Goal: Information Seeking & Learning: Learn about a topic

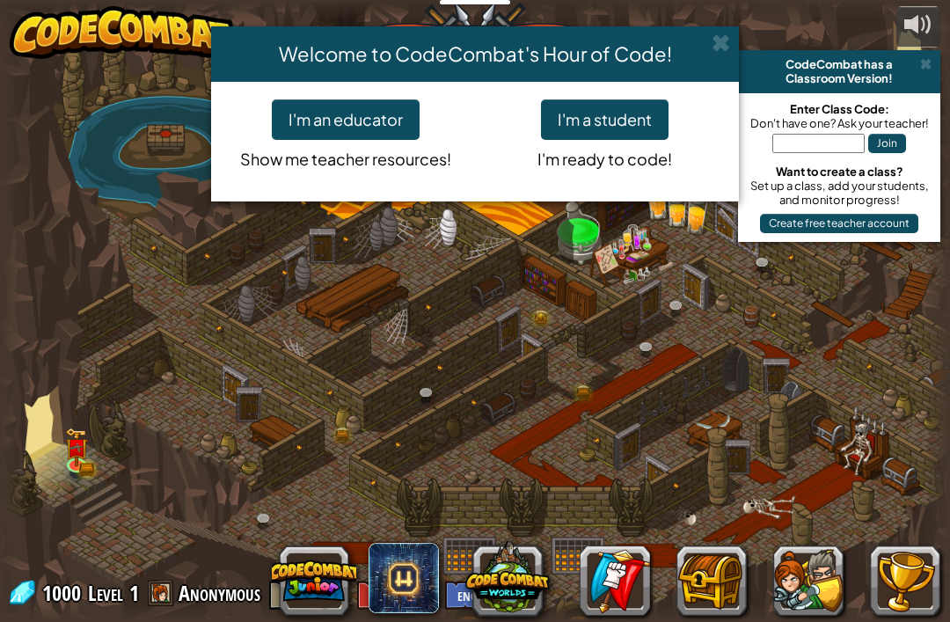
click at [611, 117] on button "I'm a student" at bounding box center [605, 119] width 128 height 40
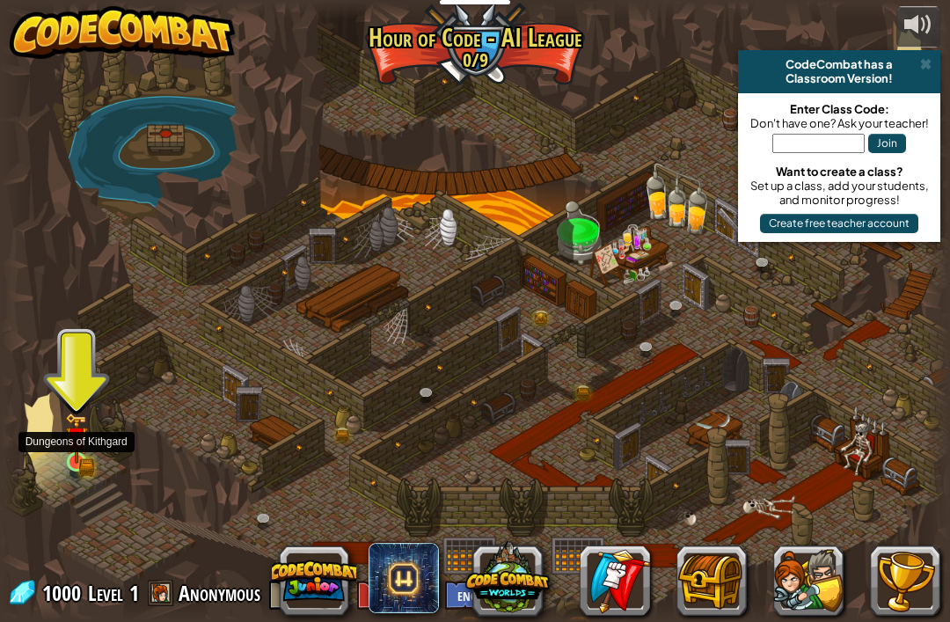
click at [82, 442] on img at bounding box center [76, 439] width 14 height 14
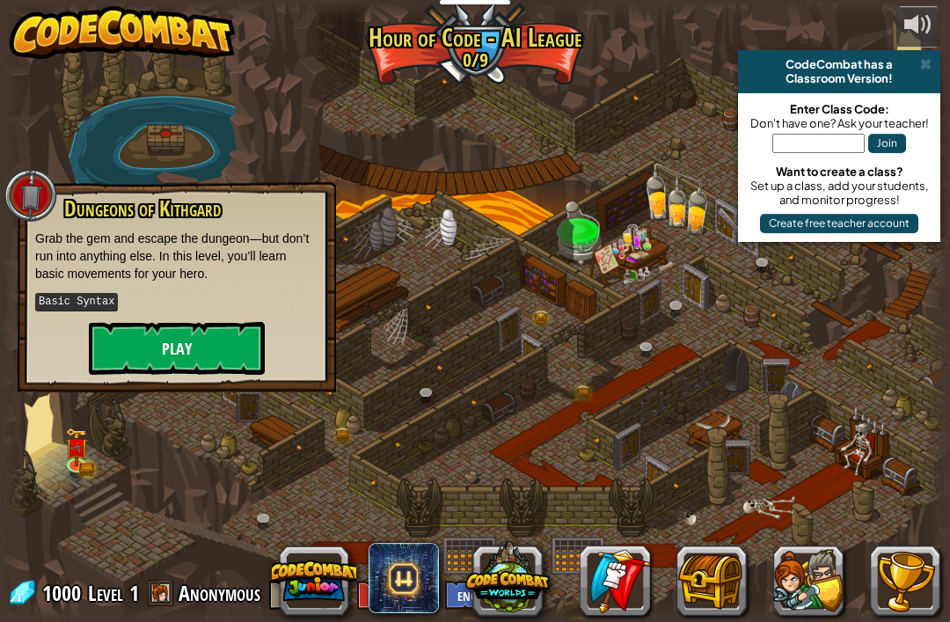
click at [144, 353] on button "Play" at bounding box center [177, 348] width 176 height 53
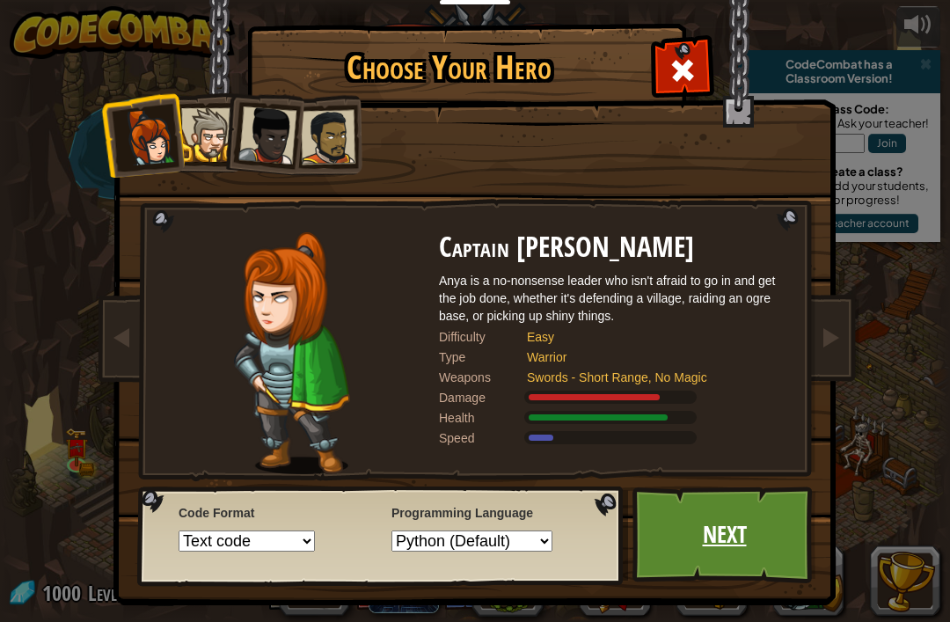
click at [804, 567] on link "Next" at bounding box center [724, 534] width 184 height 97
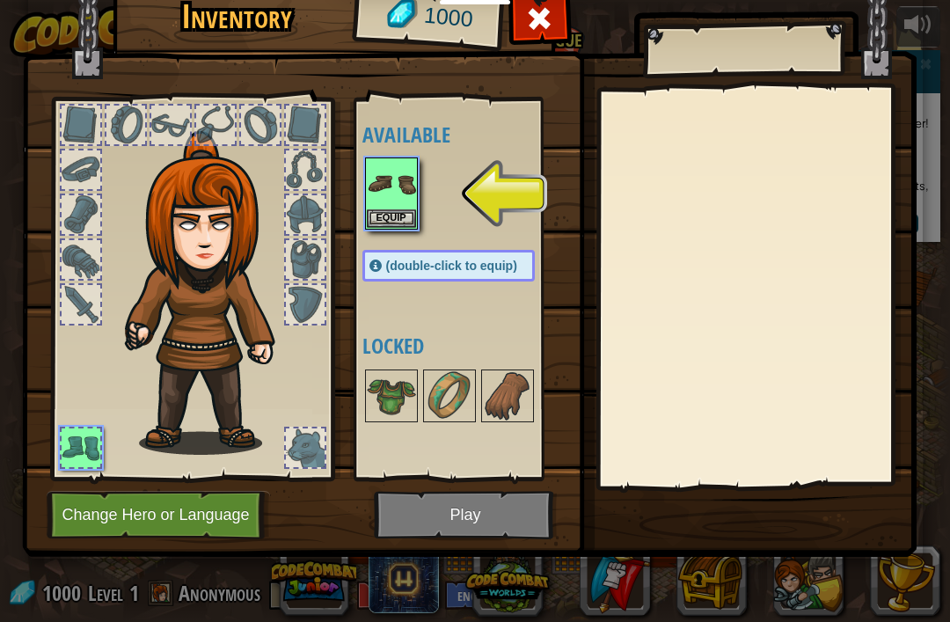
click at [566, 24] on img at bounding box center [469, 237] width 894 height 638
click at [544, 27] on span at bounding box center [539, 18] width 28 height 28
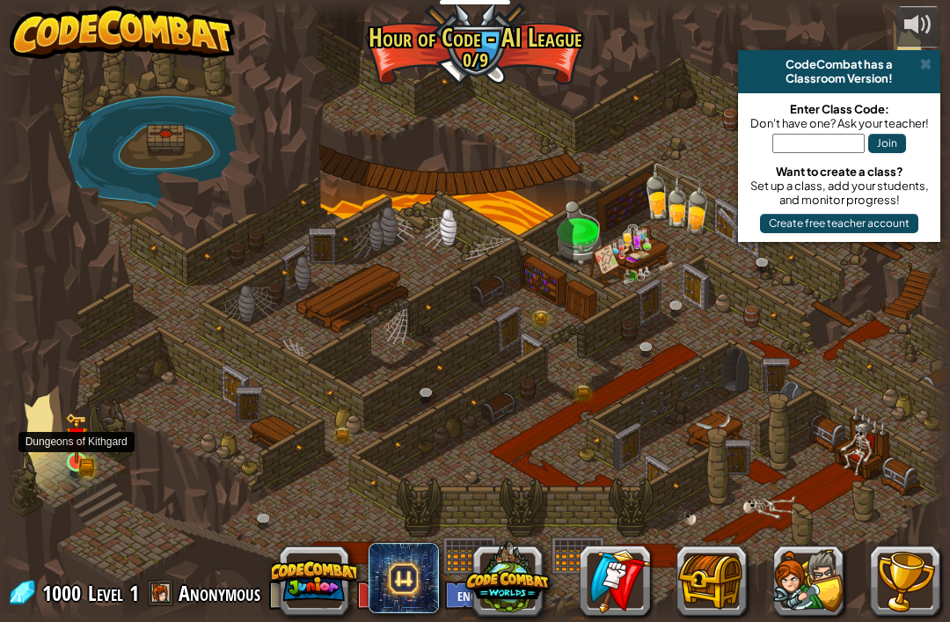
click at [83, 468] on link at bounding box center [78, 463] width 35 height 35
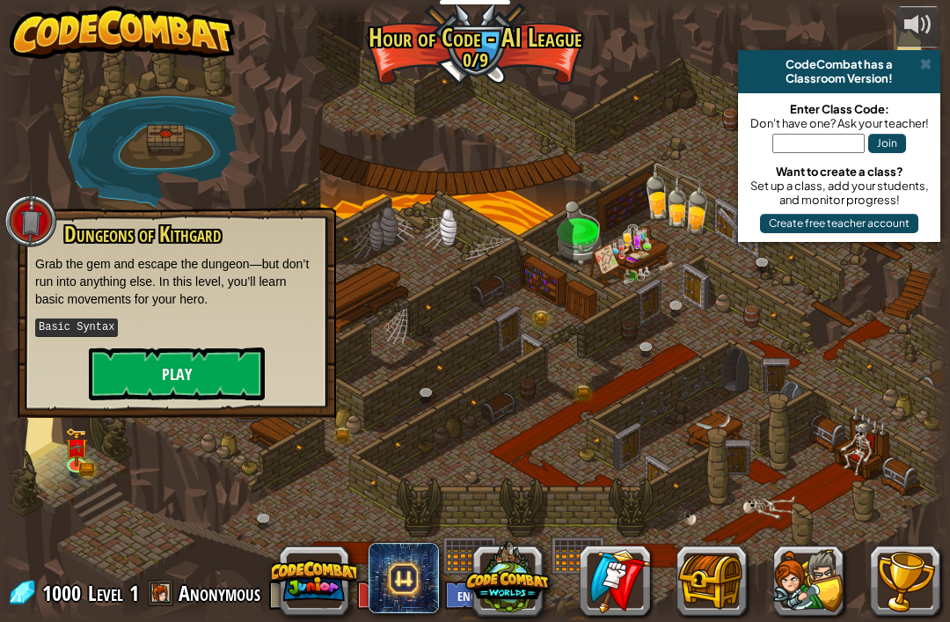
click at [129, 385] on button "Play" at bounding box center [177, 373] width 176 height 53
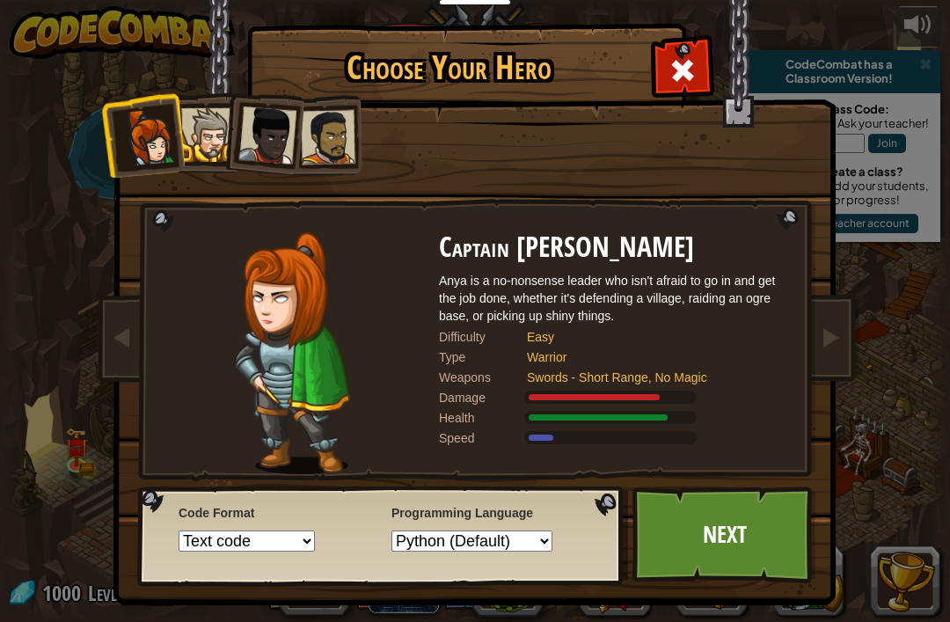
click at [194, 123] on div at bounding box center [208, 135] width 54 height 54
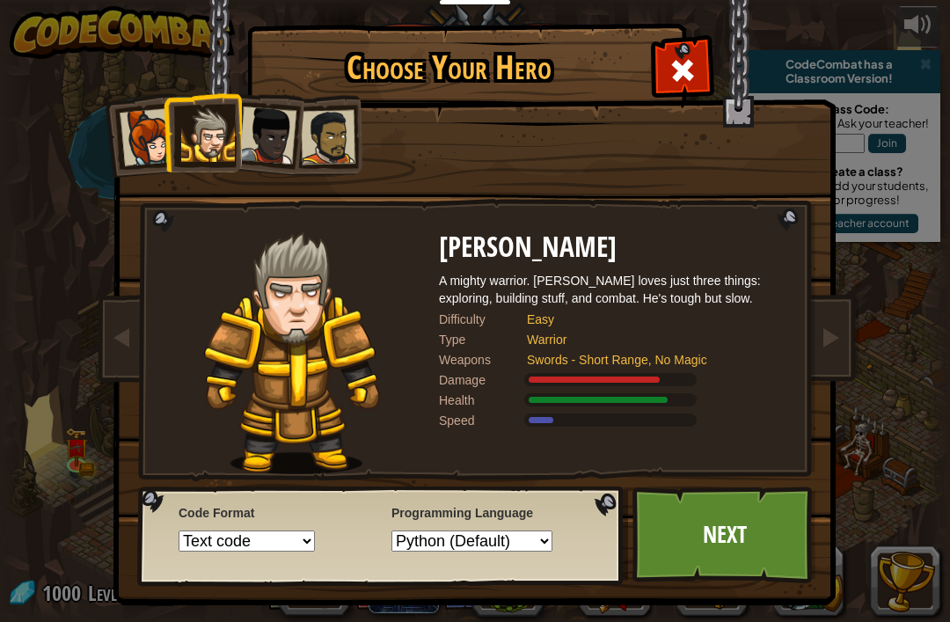
click at [332, 155] on div at bounding box center [328, 137] width 55 height 55
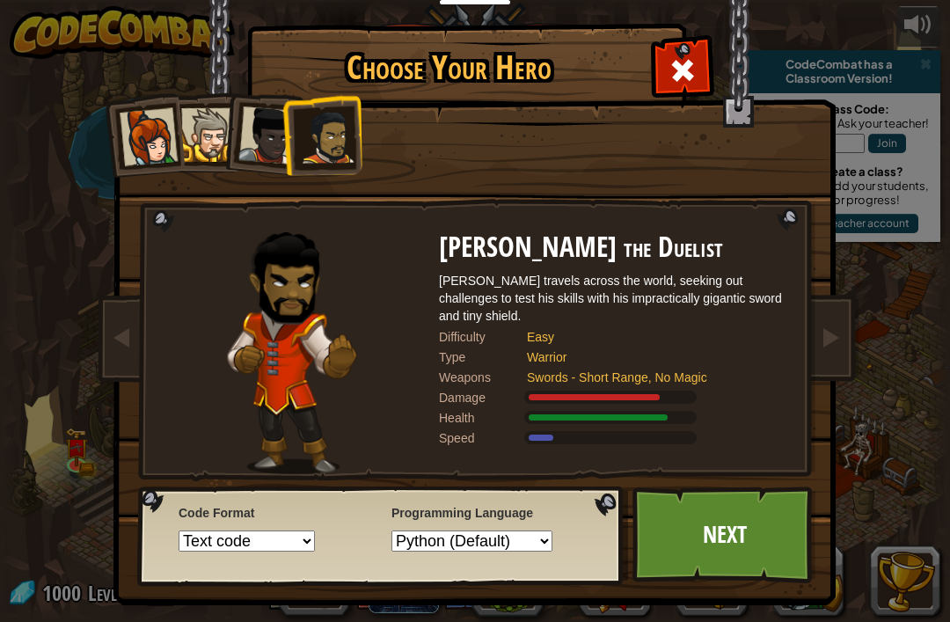
click at [287, 144] on li at bounding box center [321, 135] width 81 height 82
click at [271, 145] on div at bounding box center [267, 135] width 58 height 58
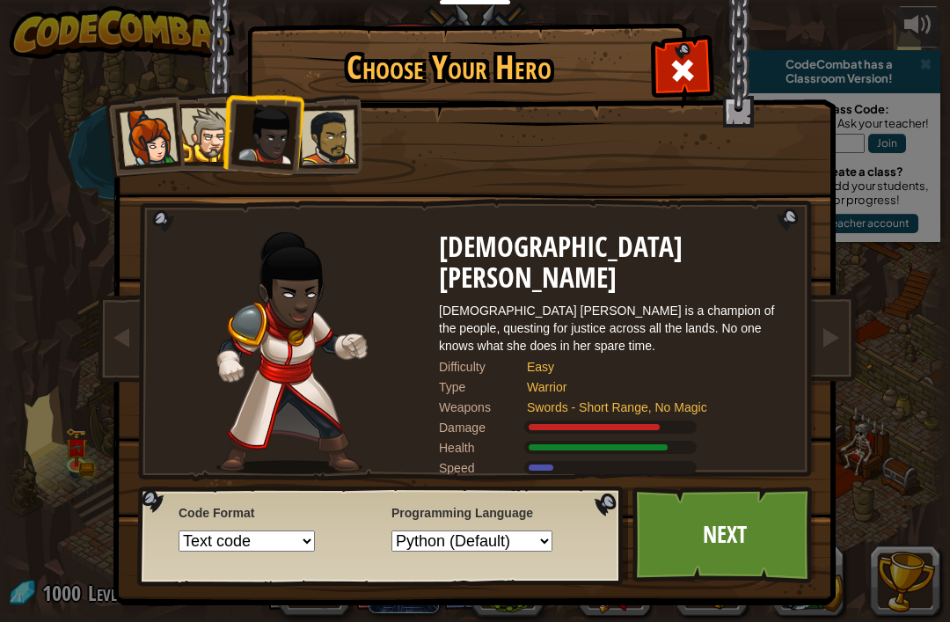
click at [163, 161] on div at bounding box center [149, 137] width 58 height 58
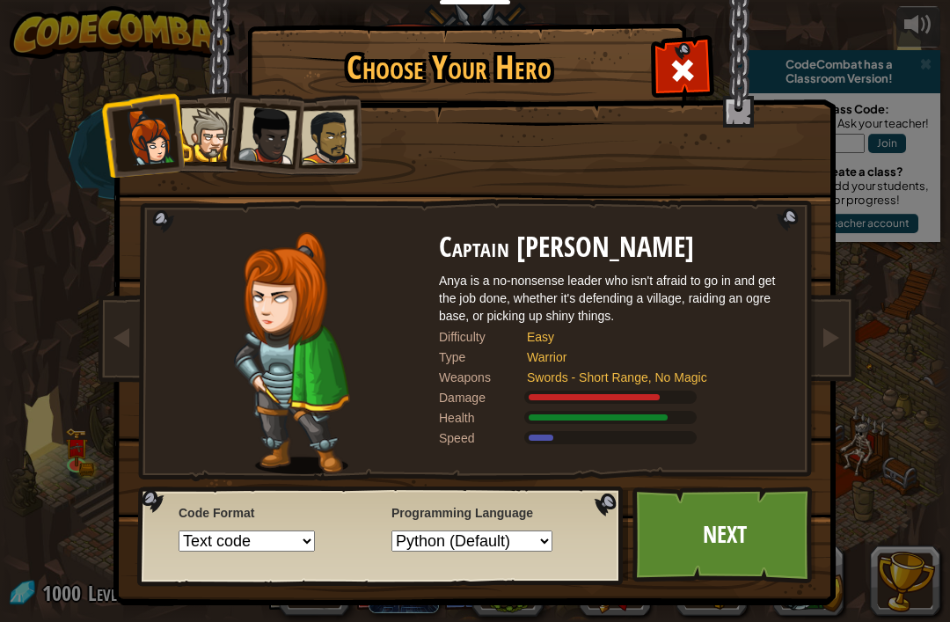
click at [332, 149] on div at bounding box center [328, 137] width 55 height 55
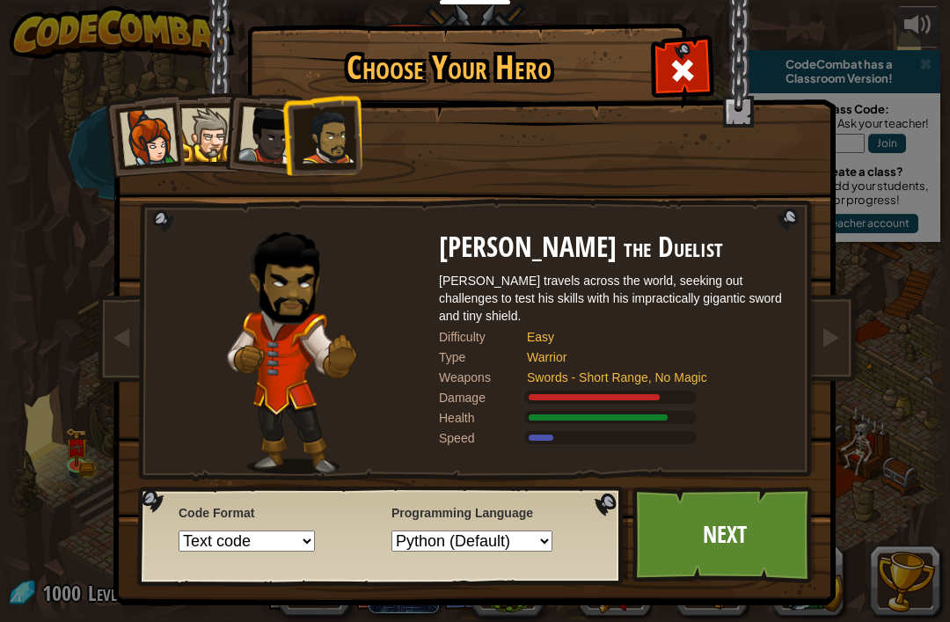
click at [178, 116] on li at bounding box center [142, 134] width 86 height 86
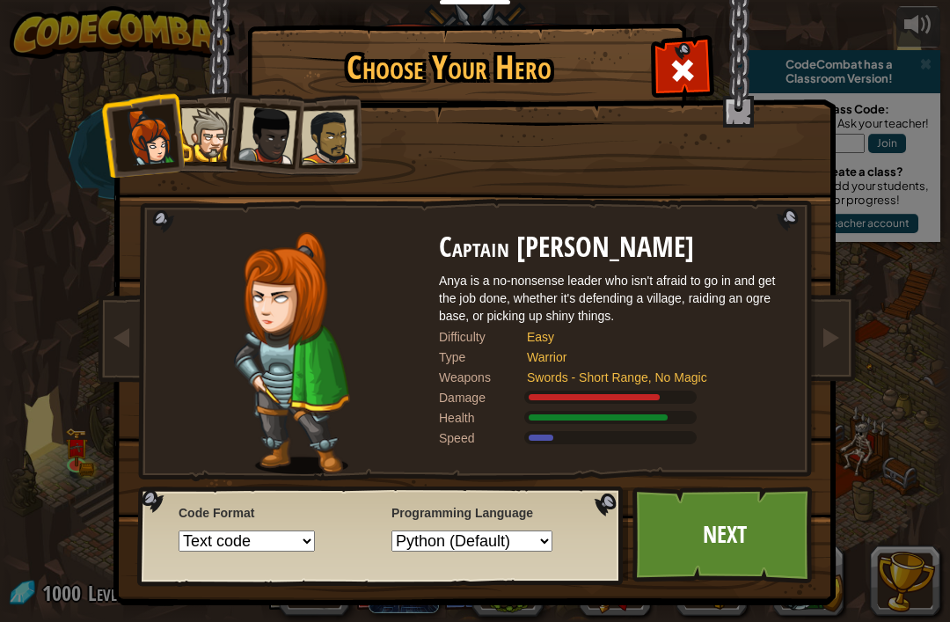
click at [212, 119] on div at bounding box center [208, 135] width 54 height 54
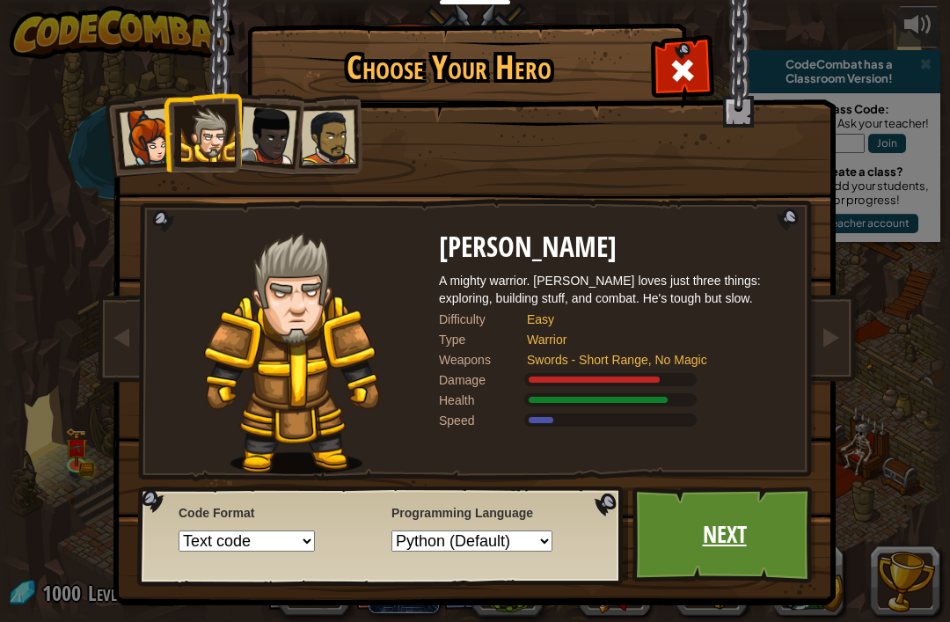
click at [734, 536] on link "Next" at bounding box center [724, 534] width 184 height 97
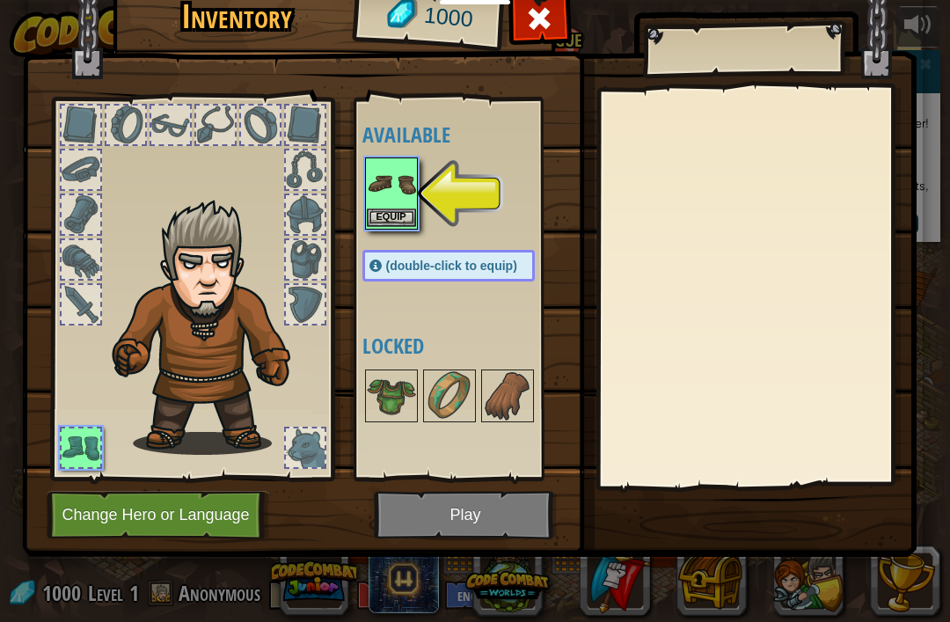
click at [398, 215] on button "Equip" at bounding box center [391, 217] width 49 height 18
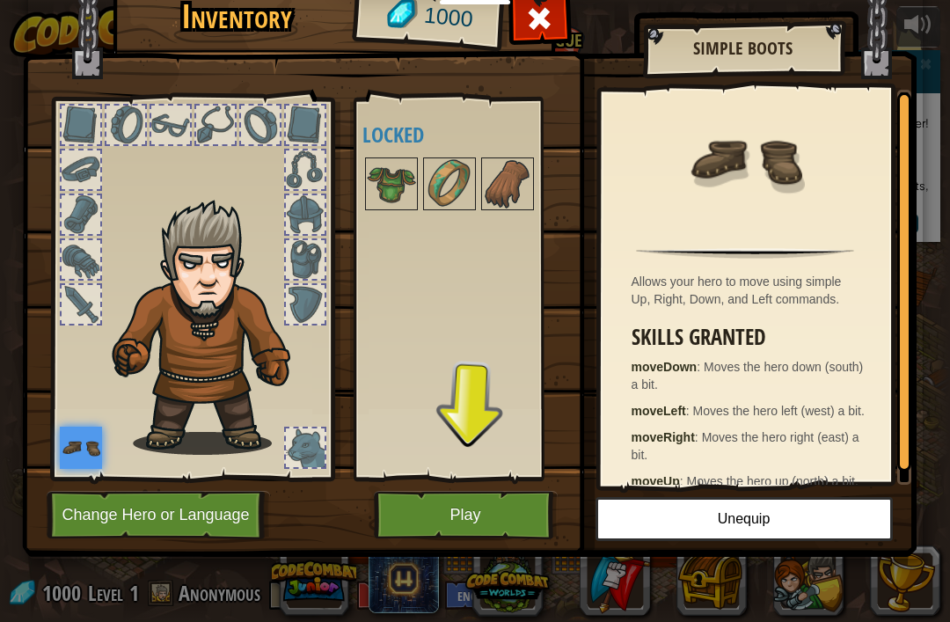
click at [496, 501] on button "Play" at bounding box center [466, 515] width 184 height 48
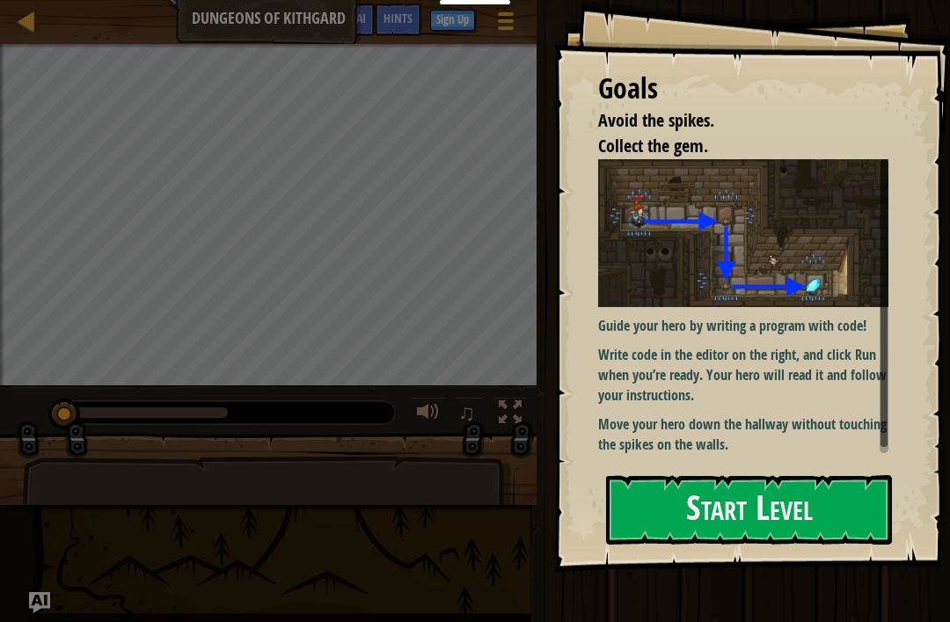
click at [784, 453] on div "Guide your hero by writing a program with code! Write code in the editor on the…" at bounding box center [743, 306] width 290 height 294
click at [791, 519] on button "Start Level" at bounding box center [749, 509] width 286 height 69
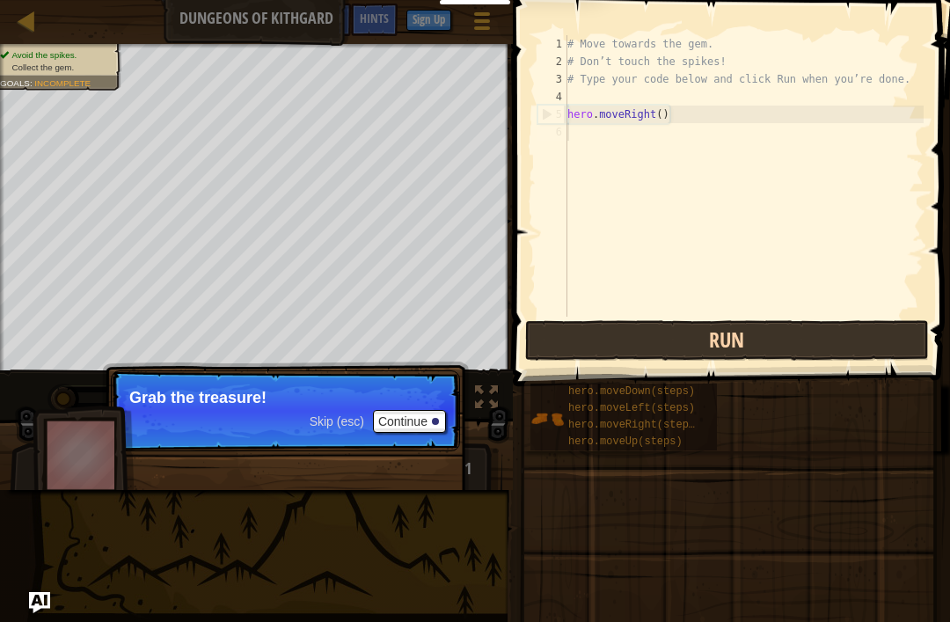
click at [572, 360] on div "1 2 3 4 5 6 # Move towards the gem. # Don’t touch the spikes! # Type your code …" at bounding box center [728, 228] width 442 height 438
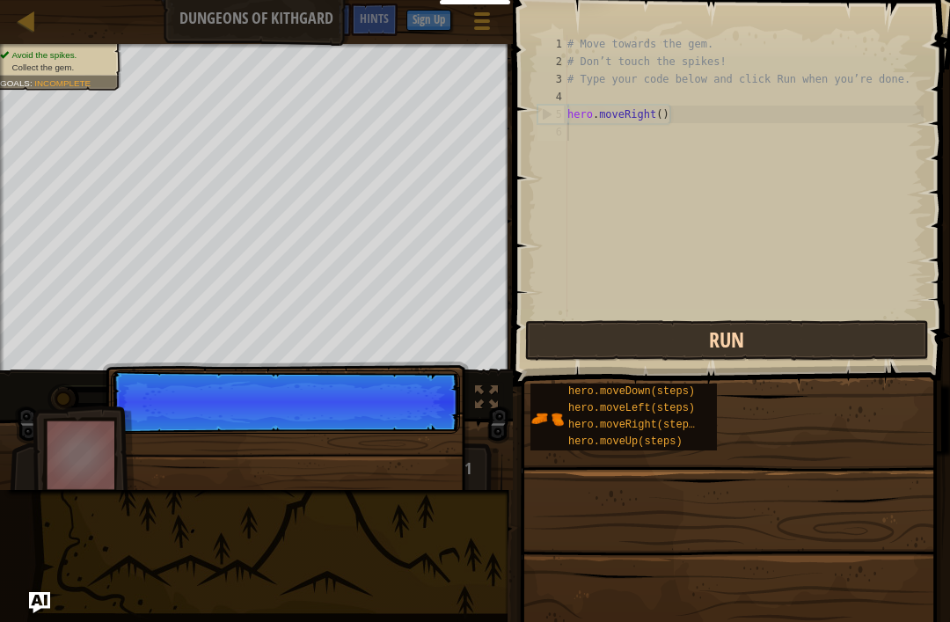
scroll to position [9, 0]
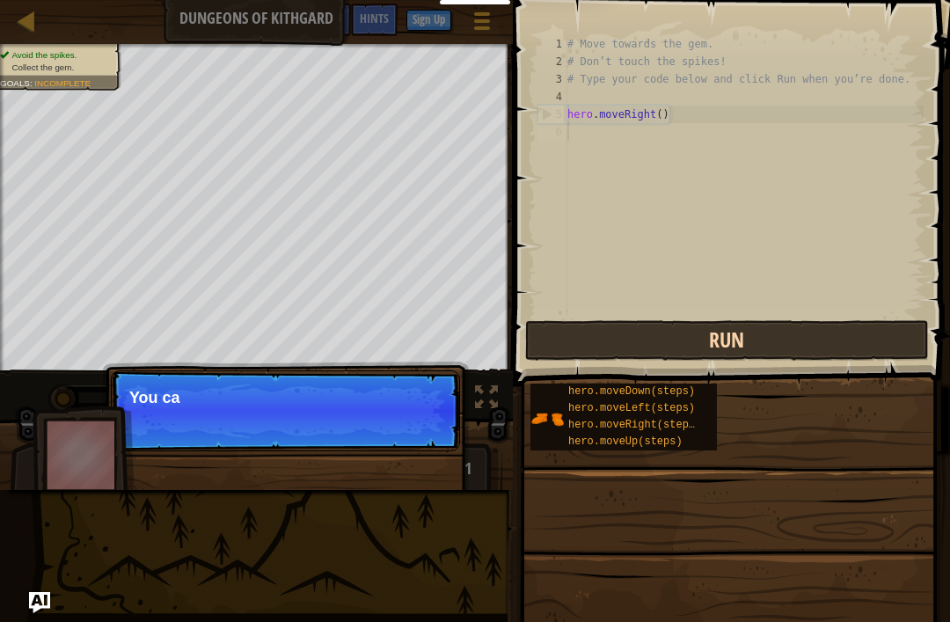
click at [572, 351] on button "Run" at bounding box center [727, 340] width 404 height 40
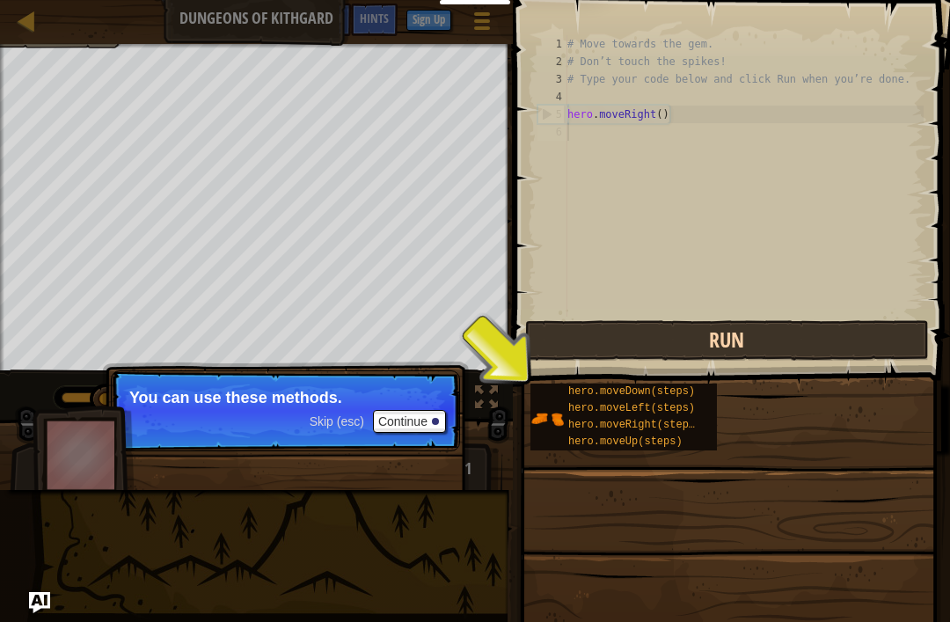
click at [582, 351] on button "Run" at bounding box center [727, 340] width 404 height 40
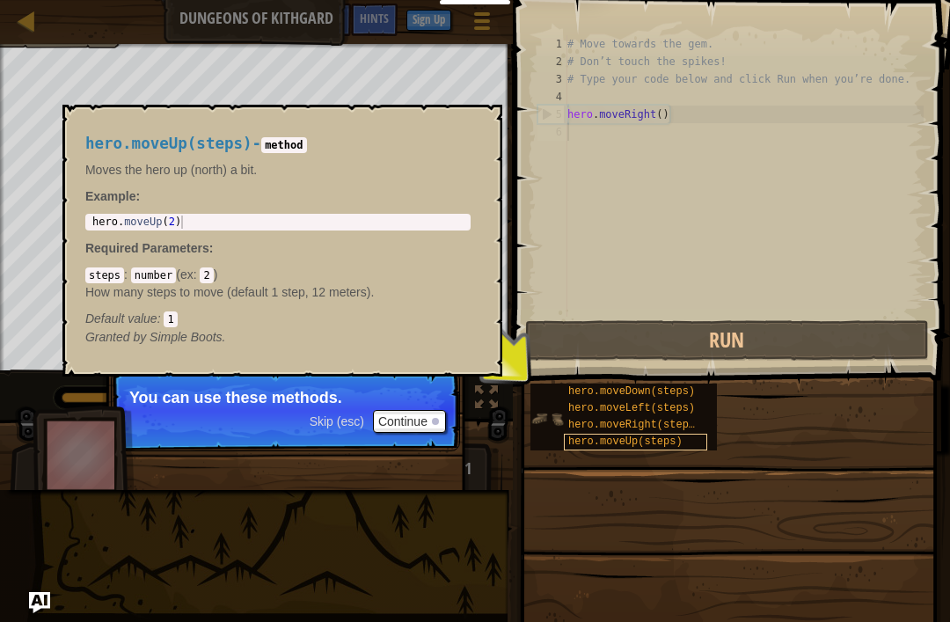
click at [599, 441] on span "hero.moveUp(steps)" at bounding box center [625, 441] width 114 height 12
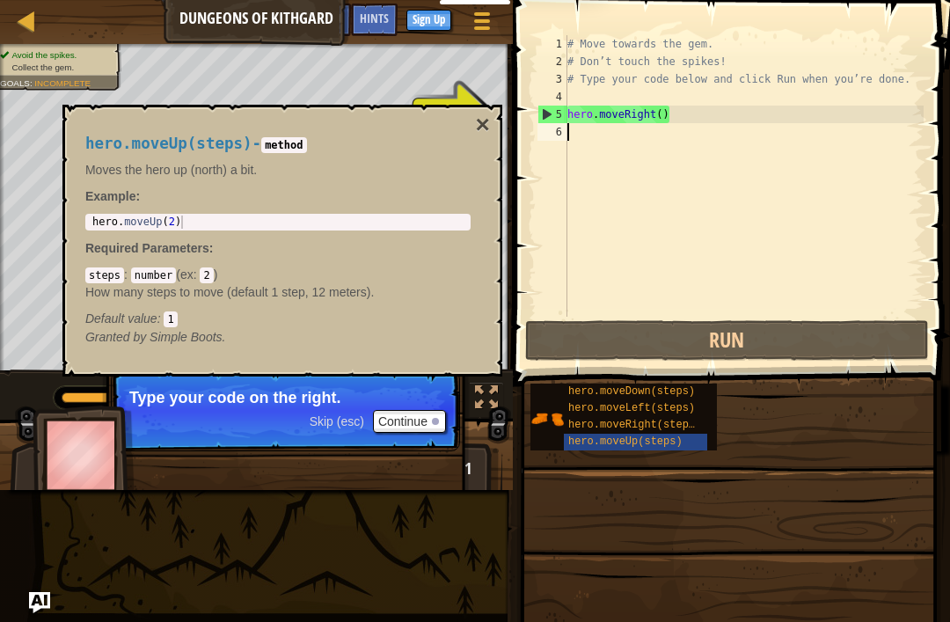
click at [593, 114] on div "# Move towards the gem. # Don’t touch the spikes! # Type your code below and cl…" at bounding box center [744, 193] width 360 height 317
type textarea "hero.moveRight()"
click at [474, 120] on div "hero.moveUp(steps) - method Moves the hero up (north) a bit. Example : 1 hero .…" at bounding box center [278, 241] width 410 height 244
click at [479, 121] on button "×" at bounding box center [483, 125] width 14 height 25
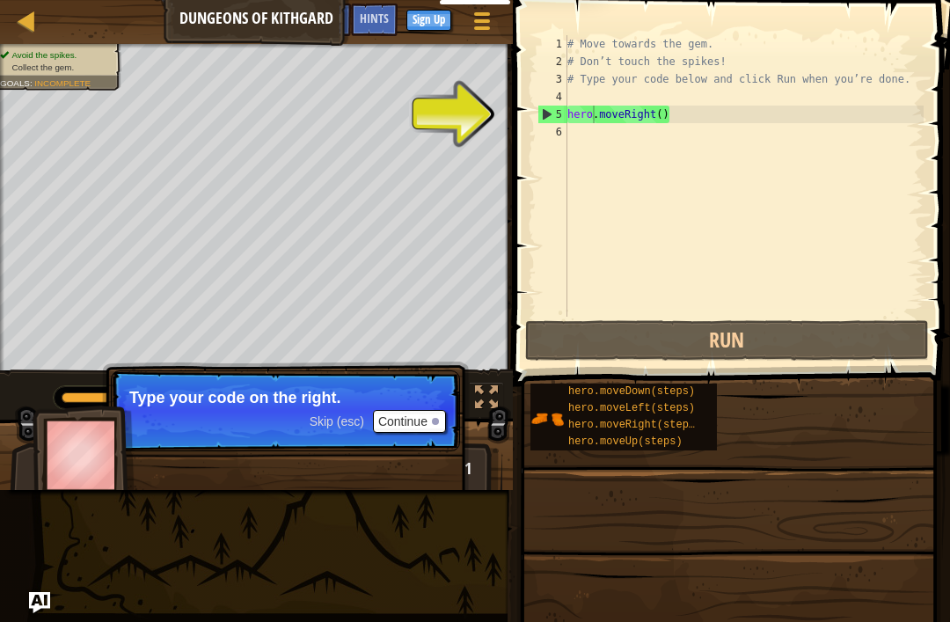
click at [412, 422] on button "Continue" at bounding box center [409, 421] width 73 height 23
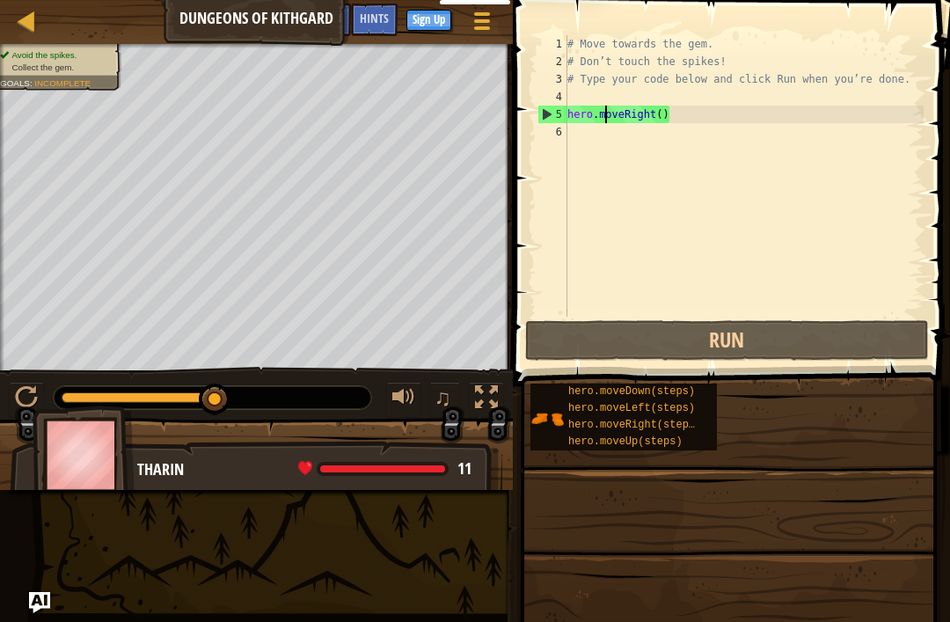
click at [605, 113] on div "# Move towards the gem. # Don’t touch the spikes! # Type your code below and cl…" at bounding box center [744, 193] width 360 height 317
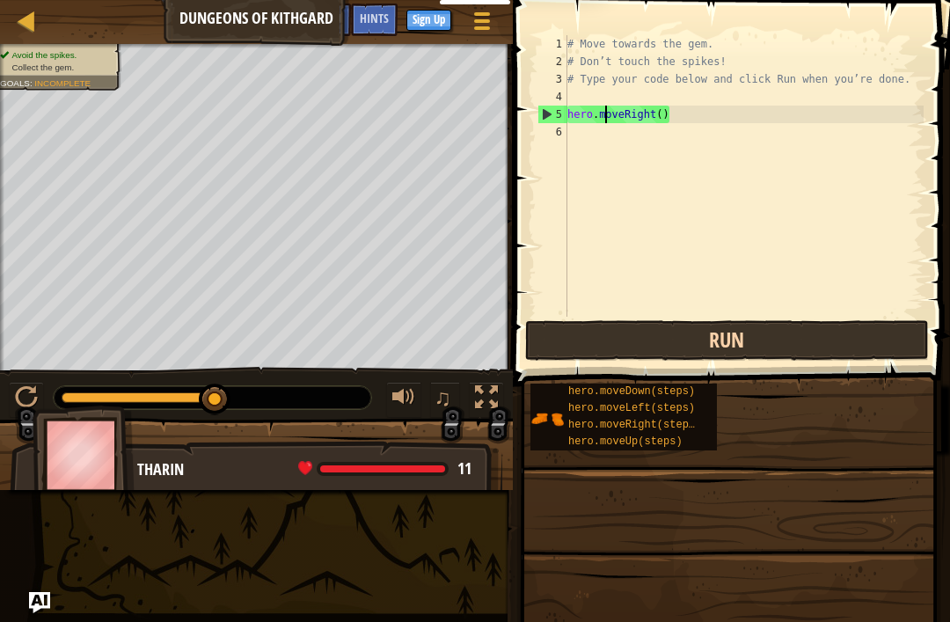
click at [738, 353] on button "Run" at bounding box center [727, 340] width 404 height 40
